Goal: Task Accomplishment & Management: Manage account settings

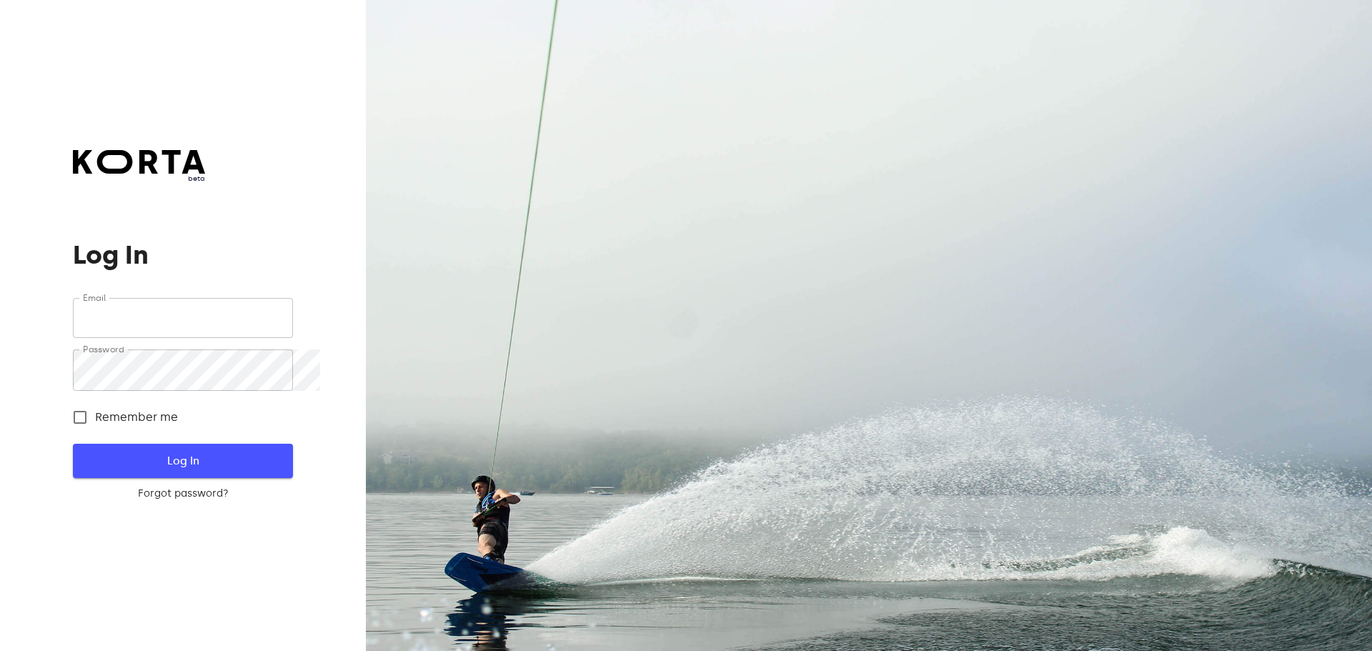
type input "[EMAIL_ADDRESS][DOMAIN_NAME]"
click at [244, 470] on span "Log In" at bounding box center [183, 461] width 174 height 19
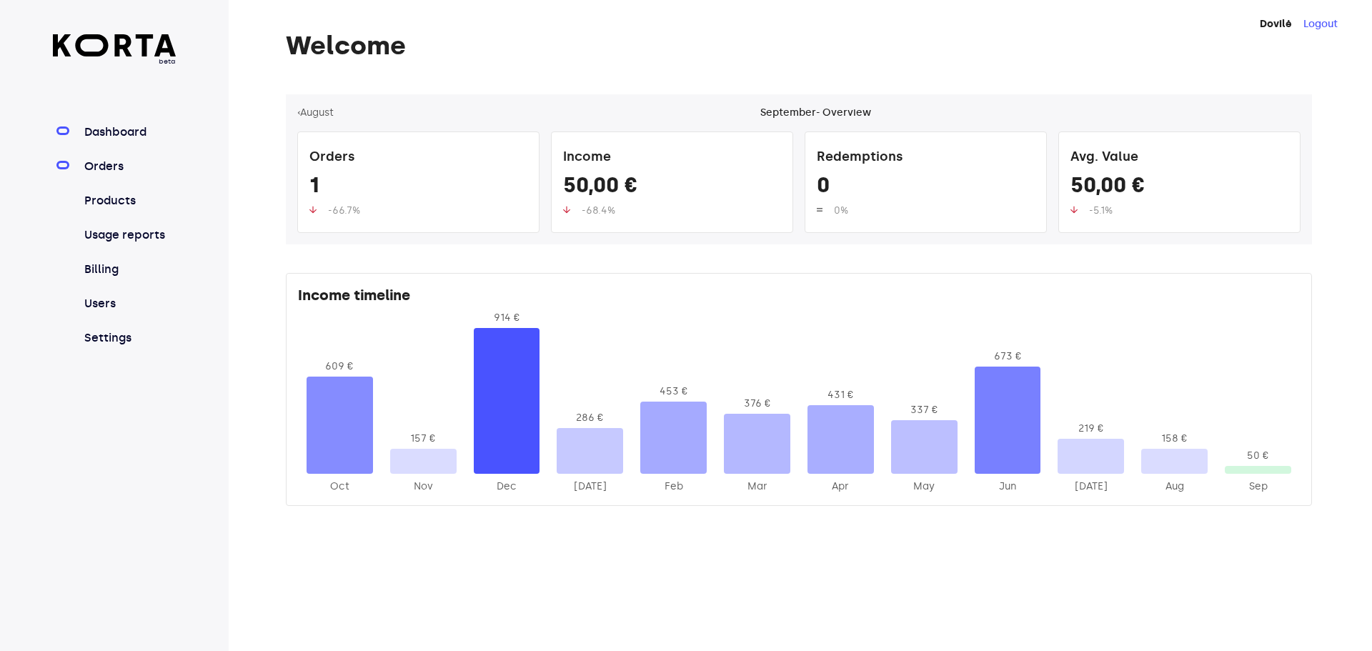
click at [144, 175] on link "Orders" at bounding box center [128, 166] width 95 height 17
